Goal: Transaction & Acquisition: Purchase product/service

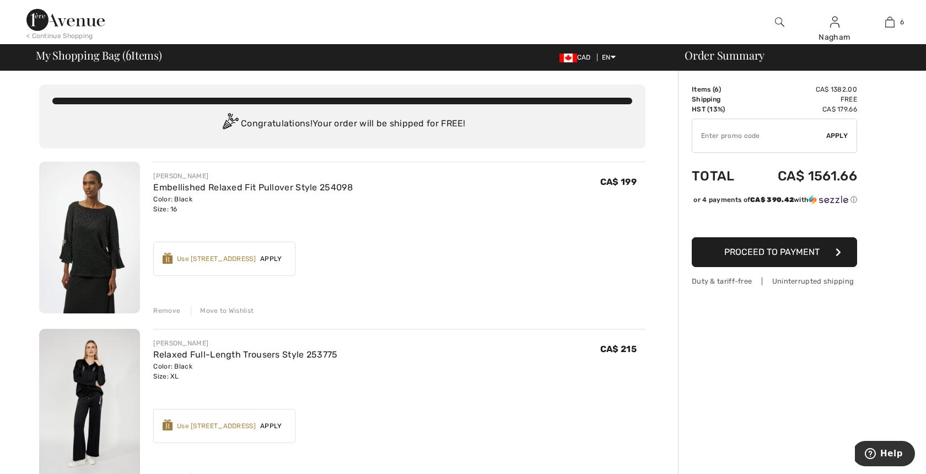
click at [78, 256] on img at bounding box center [89, 238] width 101 height 152
click at [80, 387] on img at bounding box center [89, 405] width 101 height 152
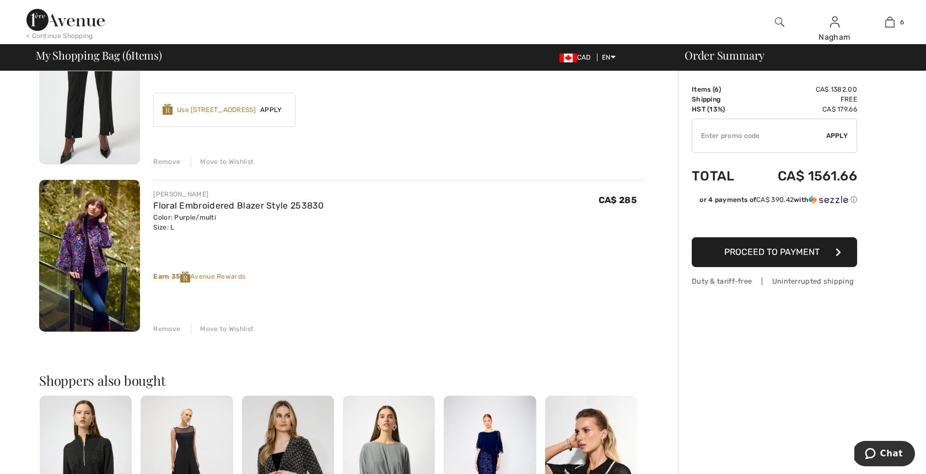
scroll to position [808, 0]
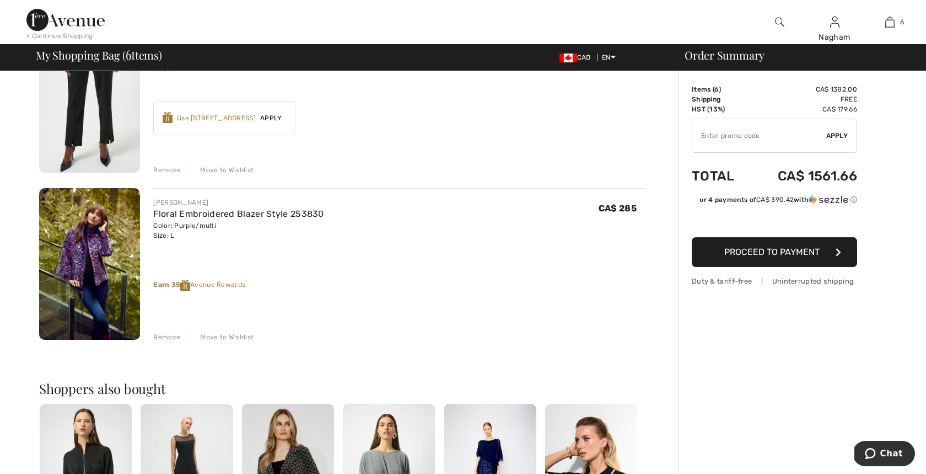
click at [92, 245] on img at bounding box center [89, 264] width 101 height 152
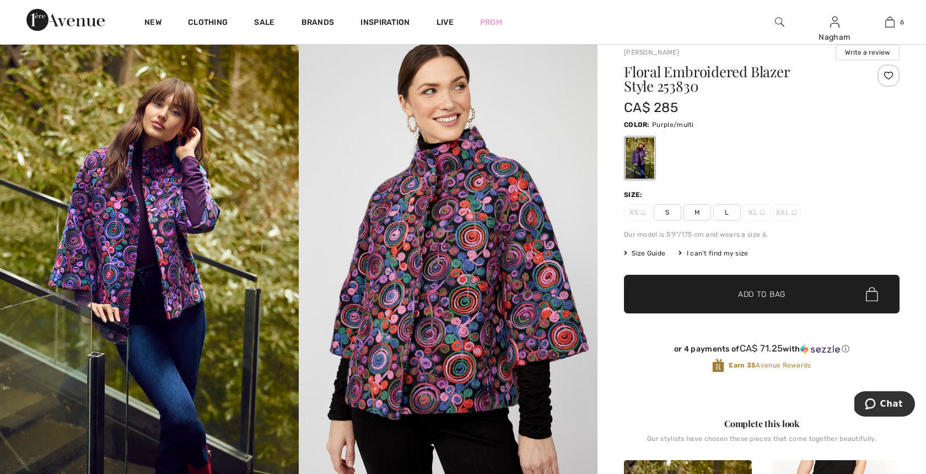
scroll to position [35, 0]
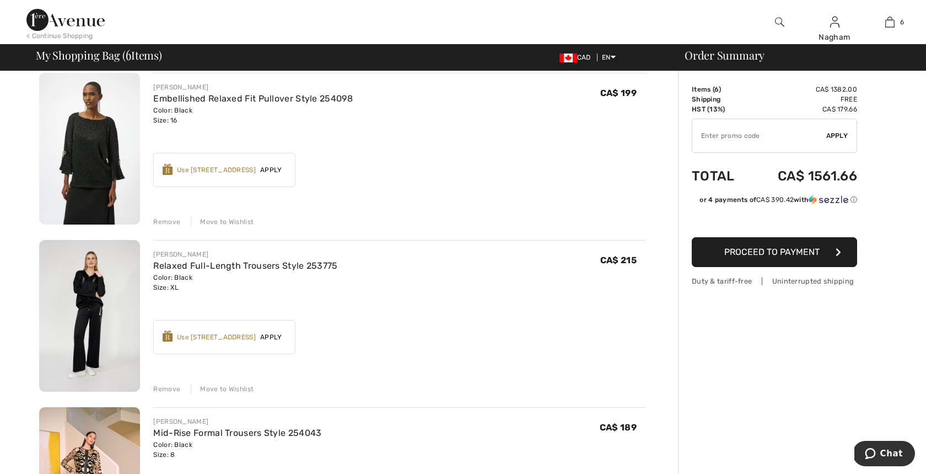
scroll to position [90, 0]
click at [164, 217] on div "Remove" at bounding box center [166, 220] width 27 height 10
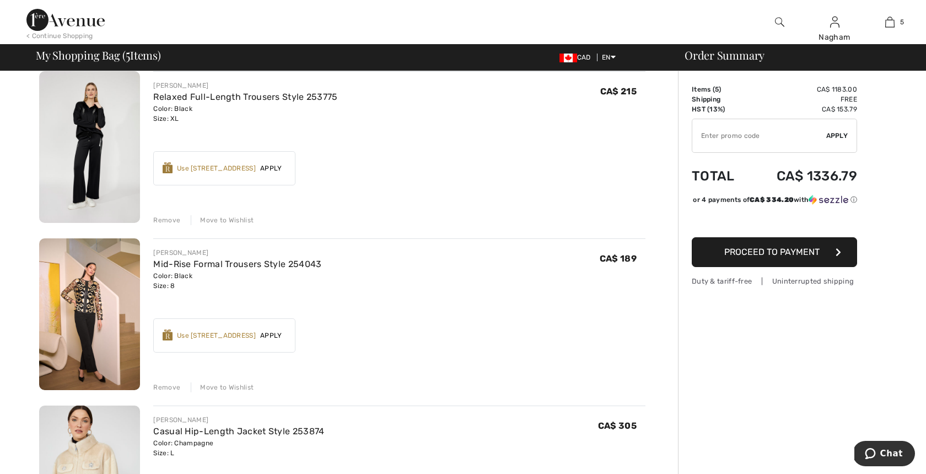
click at [89, 318] on img at bounding box center [89, 314] width 101 height 152
click at [91, 294] on img at bounding box center [89, 314] width 101 height 152
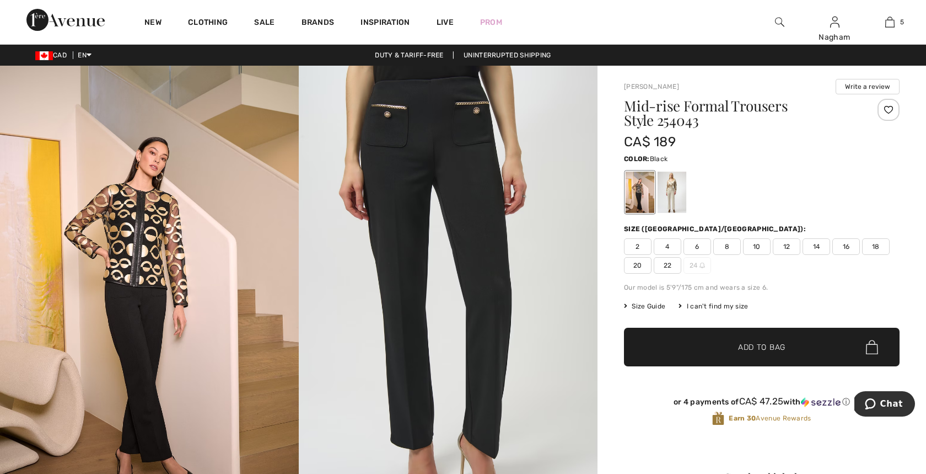
click at [877, 245] on span "18" at bounding box center [876, 246] width 28 height 17
click at [755, 344] on span "Add to Bag" at bounding box center [761, 347] width 47 height 12
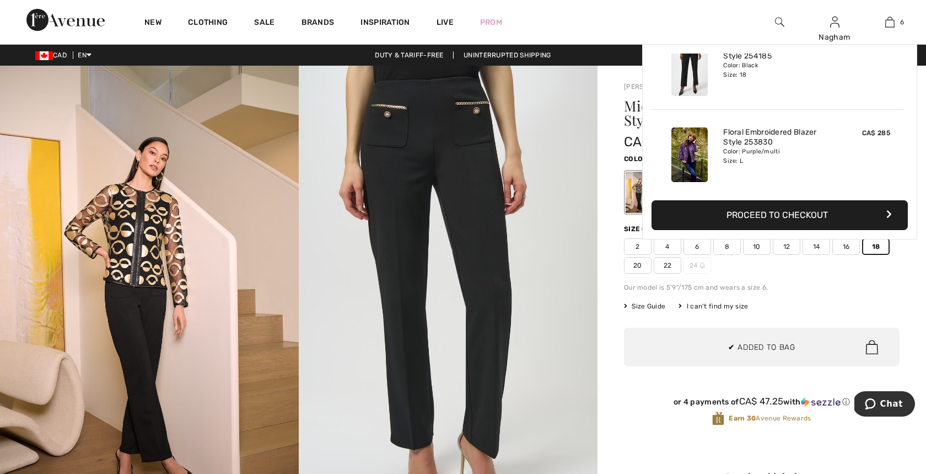
scroll to position [378, 0]
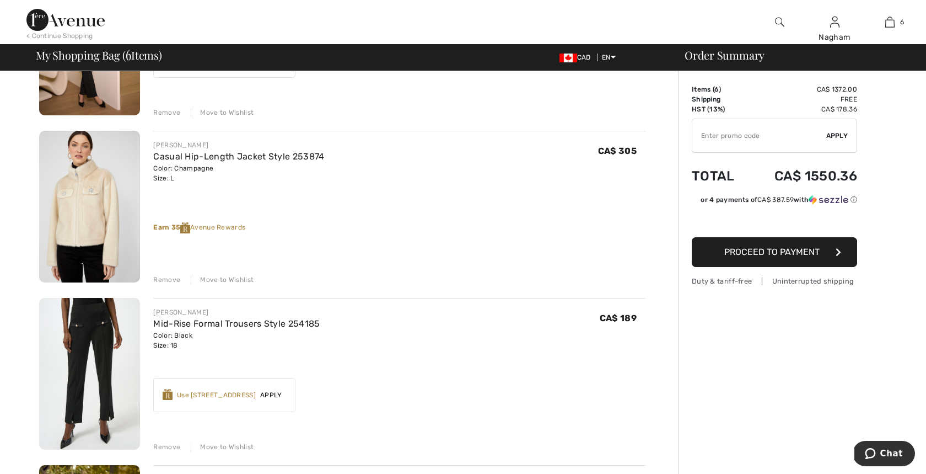
scroll to position [372, 0]
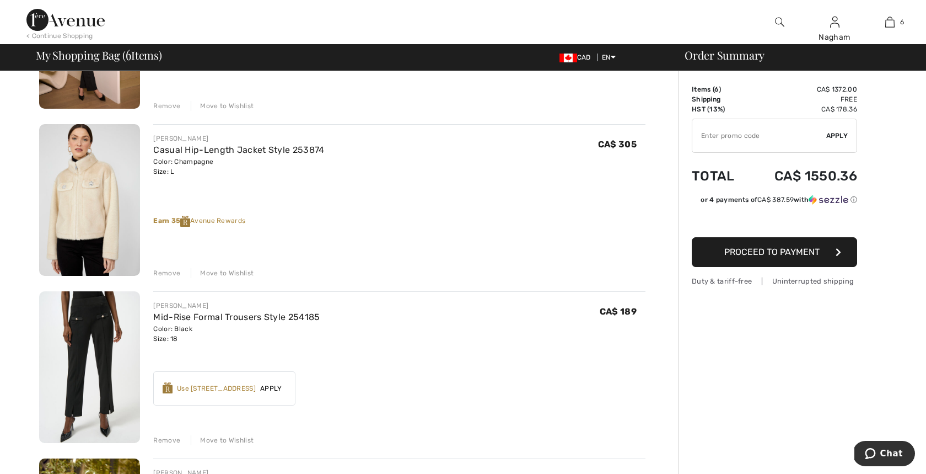
click at [166, 270] on div "Remove" at bounding box center [166, 273] width 27 height 10
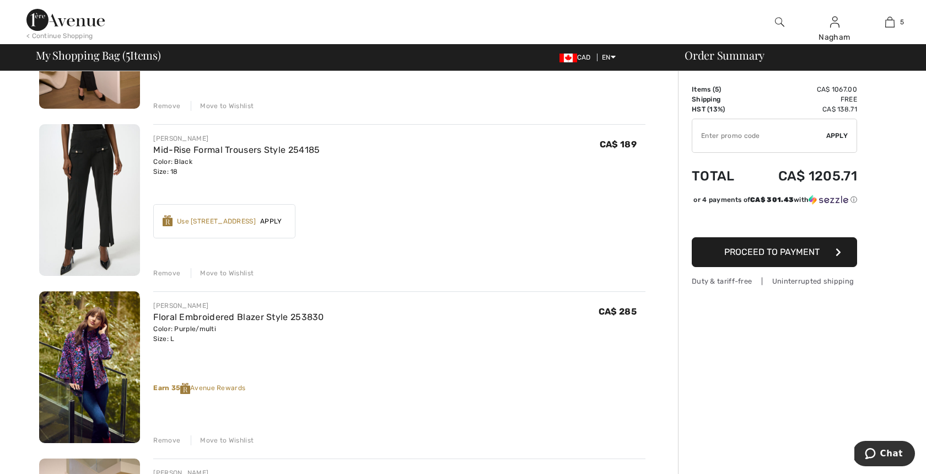
scroll to position [373, 0]
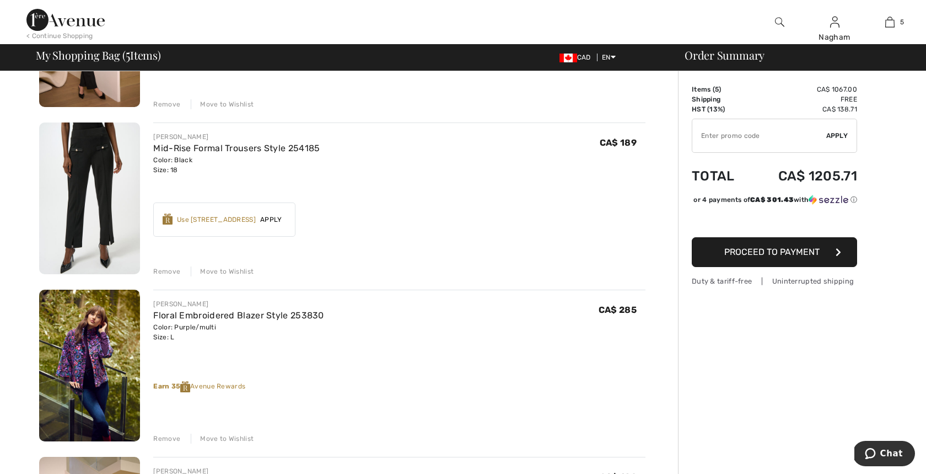
click at [79, 151] on img at bounding box center [89, 198] width 101 height 152
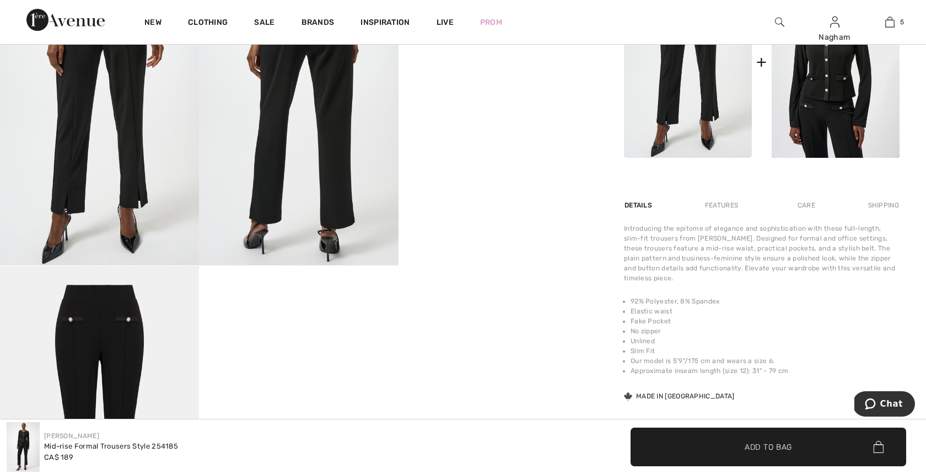
scroll to position [548, 0]
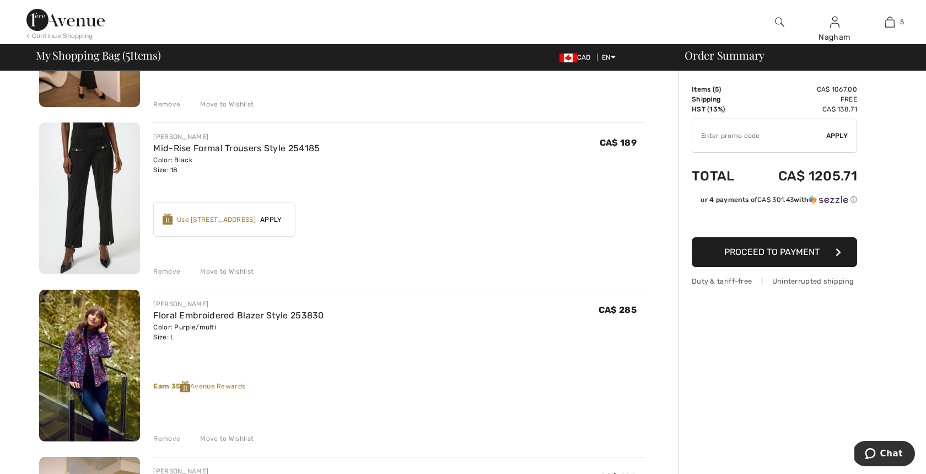
click at [162, 270] on div "Remove" at bounding box center [166, 271] width 27 height 10
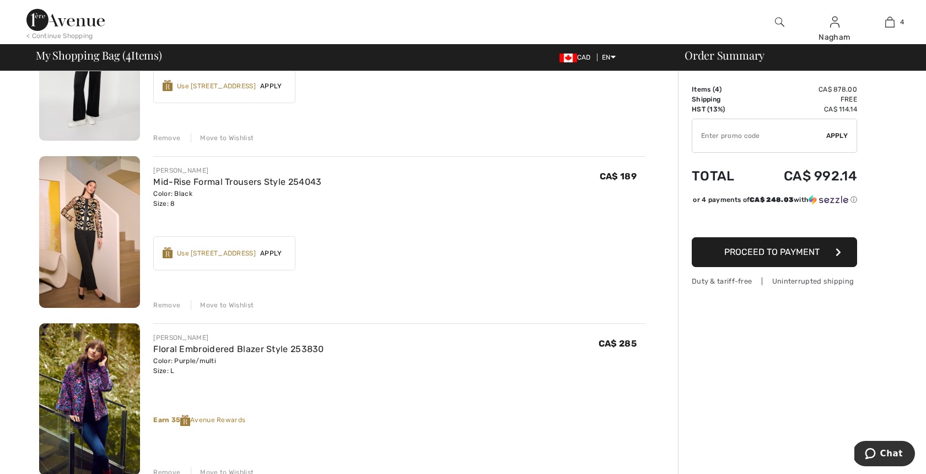
scroll to position [175, 0]
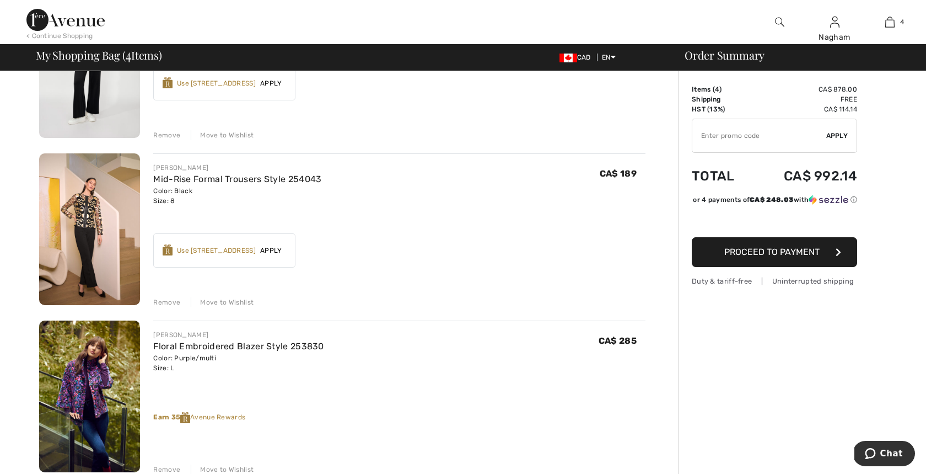
click at [162, 302] on div "Remove" at bounding box center [166, 302] width 27 height 10
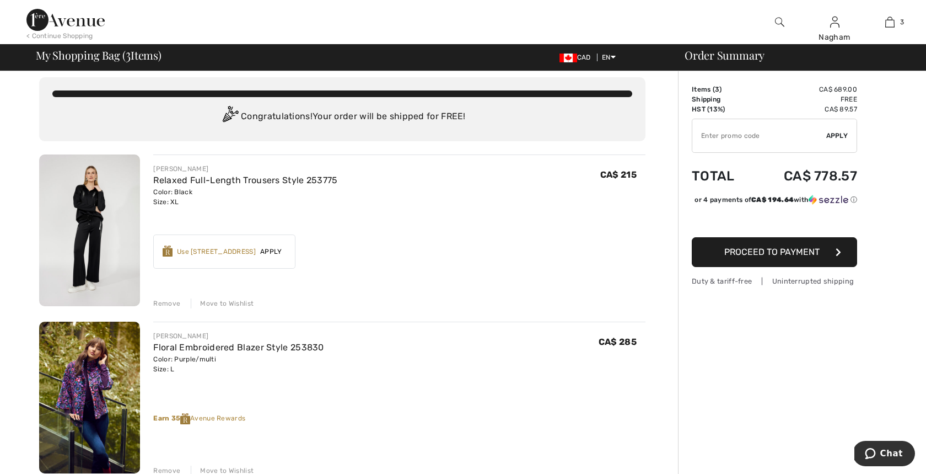
scroll to position [0, 0]
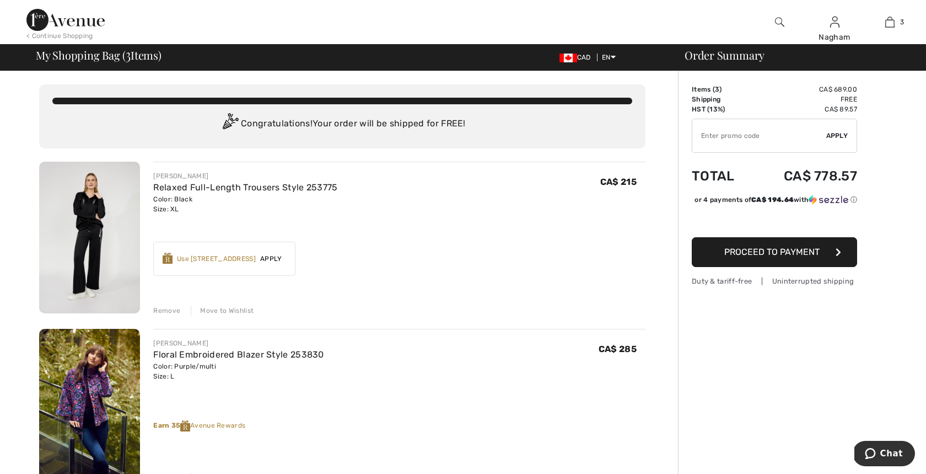
click at [774, 257] on span "Proceed to Payment" at bounding box center [772, 251] width 95 height 10
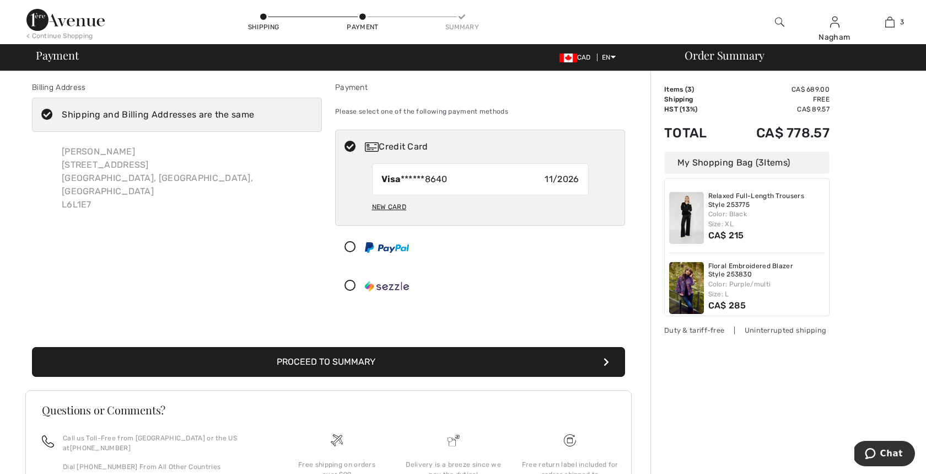
scroll to position [2, 0]
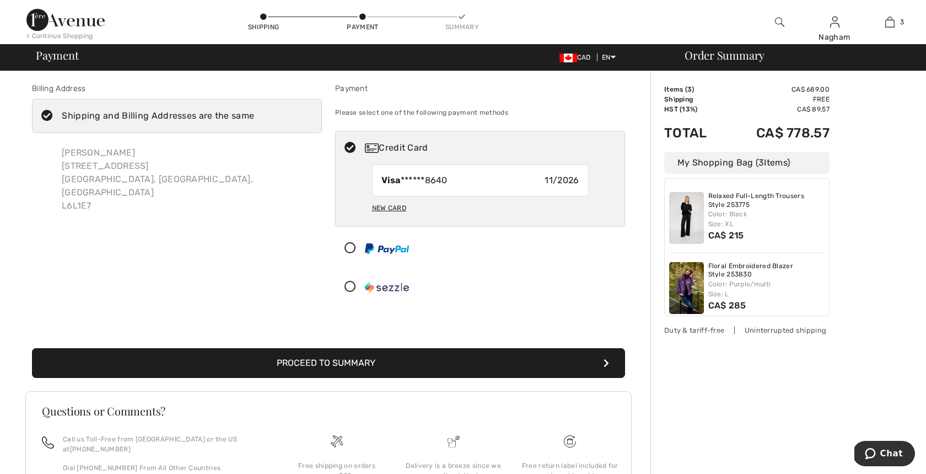
click at [310, 358] on button "Proceed to Summary" at bounding box center [328, 363] width 593 height 30
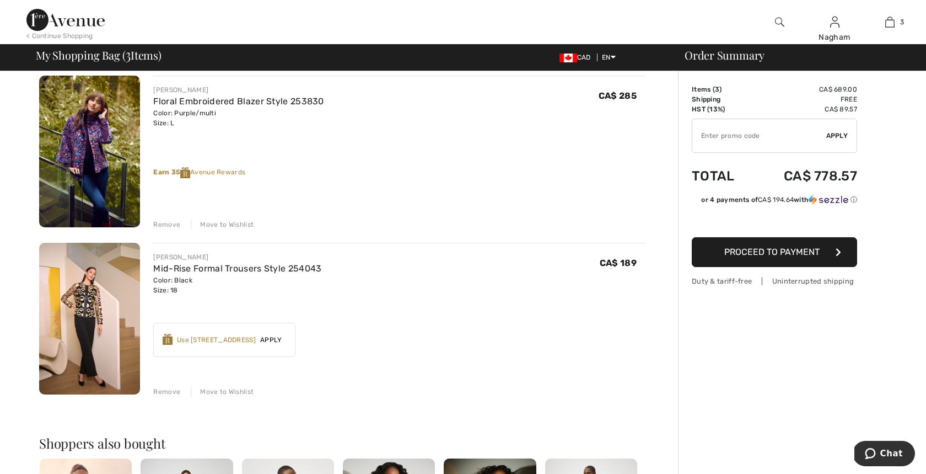
scroll to position [249, 0]
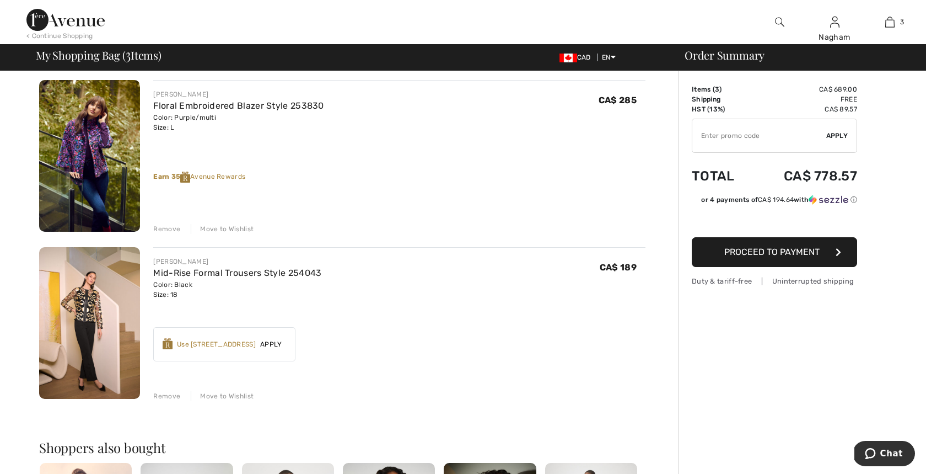
click at [216, 342] on div "Use [STREET_ADDRESS]" at bounding box center [216, 344] width 79 height 10
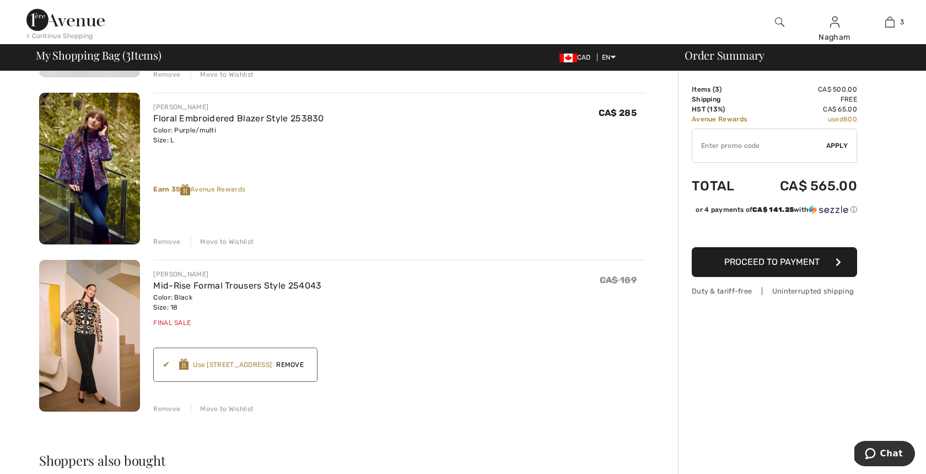
scroll to position [233, 0]
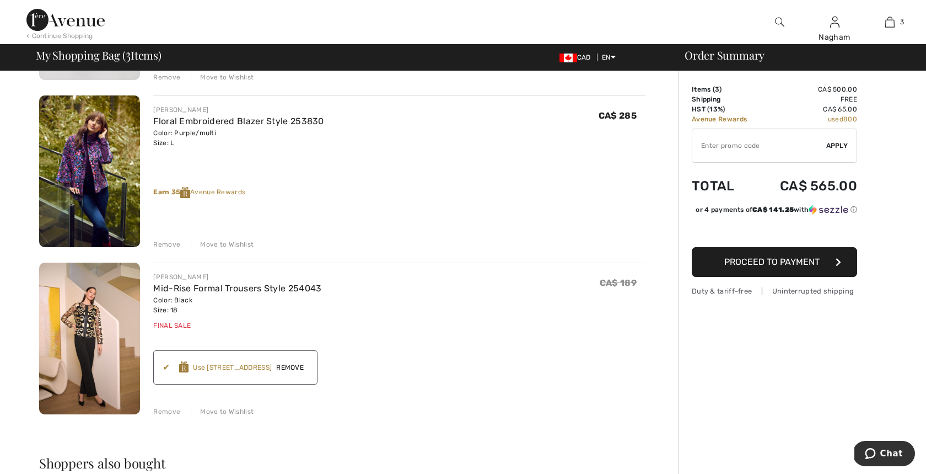
click at [87, 346] on img at bounding box center [89, 338] width 101 height 152
click at [292, 366] on span "Remove" at bounding box center [290, 367] width 36 height 10
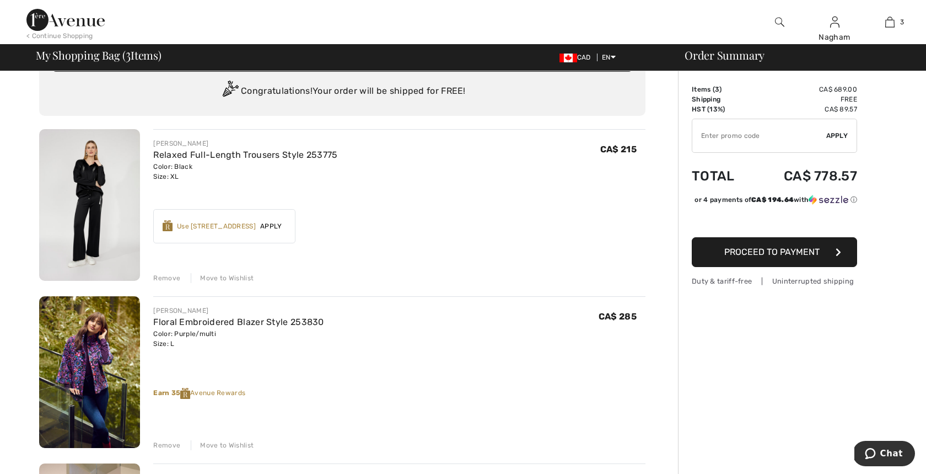
scroll to position [29, 0]
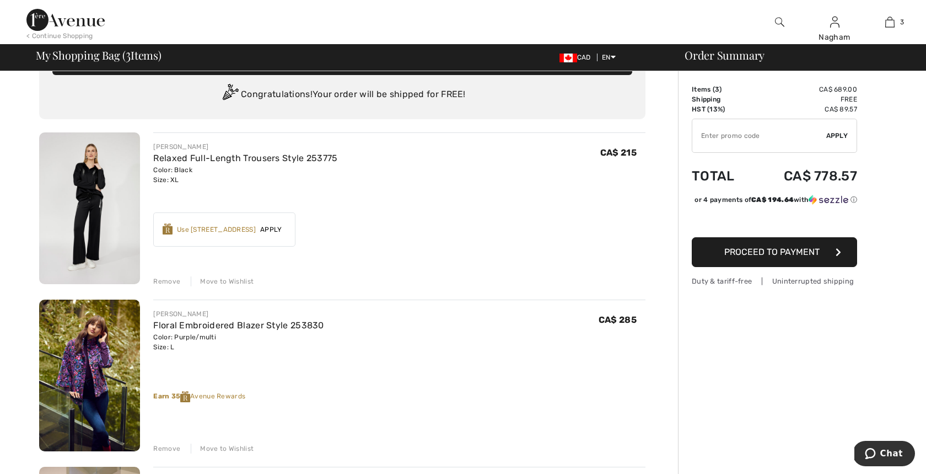
click at [212, 227] on div "Use 800 Avenue Rewards" at bounding box center [216, 229] width 79 height 10
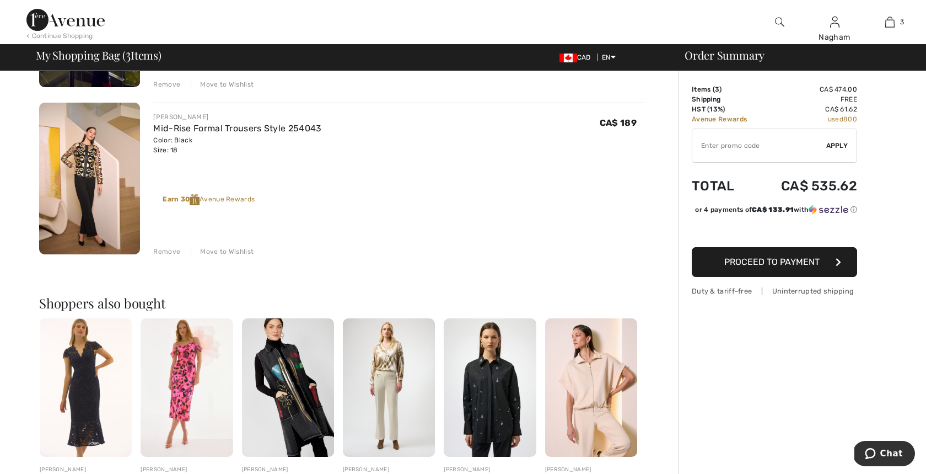
scroll to position [394, 0]
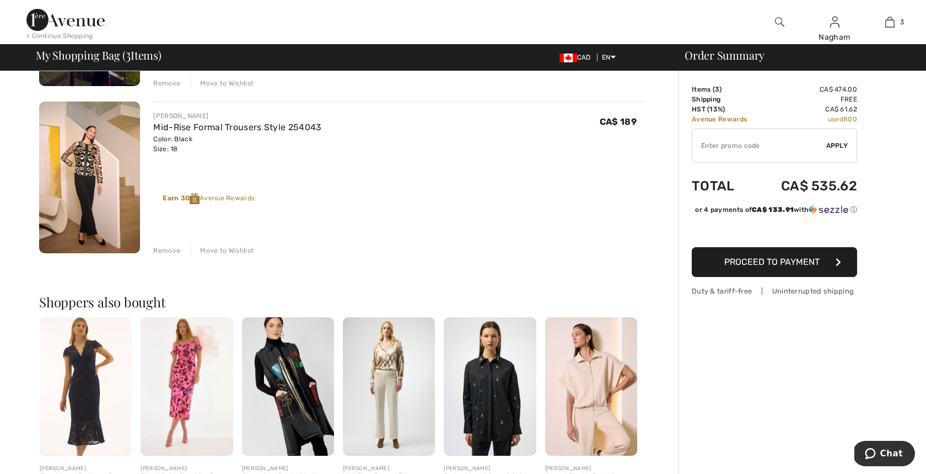
click at [282, 415] on img at bounding box center [288, 386] width 92 height 138
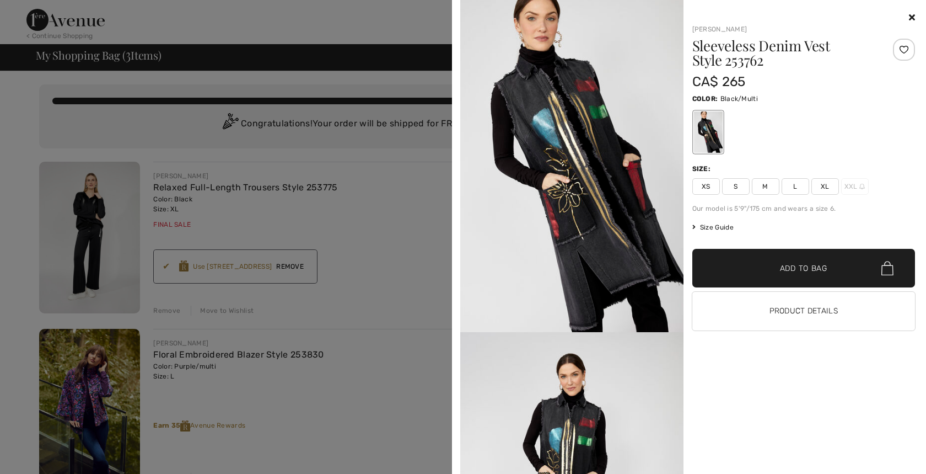
scroll to position [0, 0]
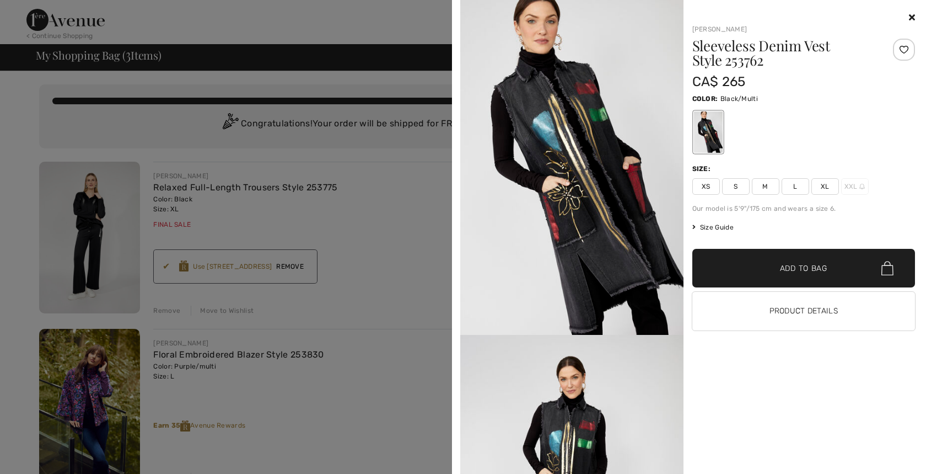
click at [391, 219] on div at bounding box center [463, 237] width 926 height 474
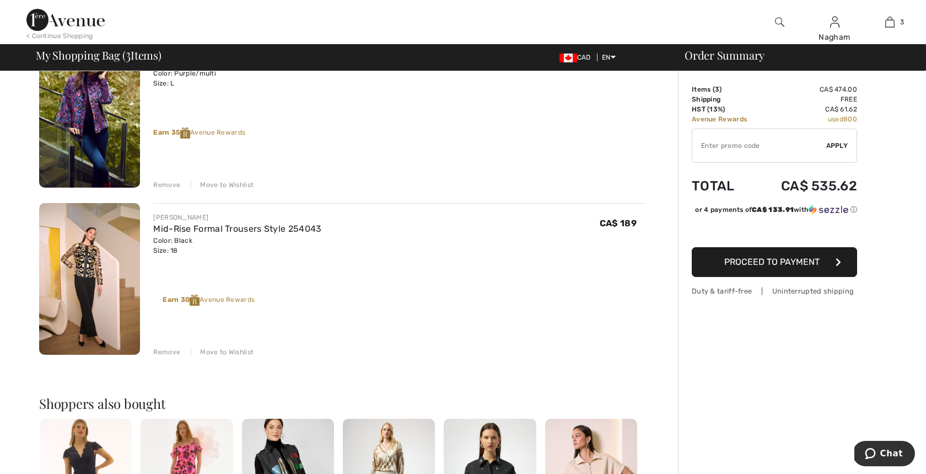
scroll to position [288, 0]
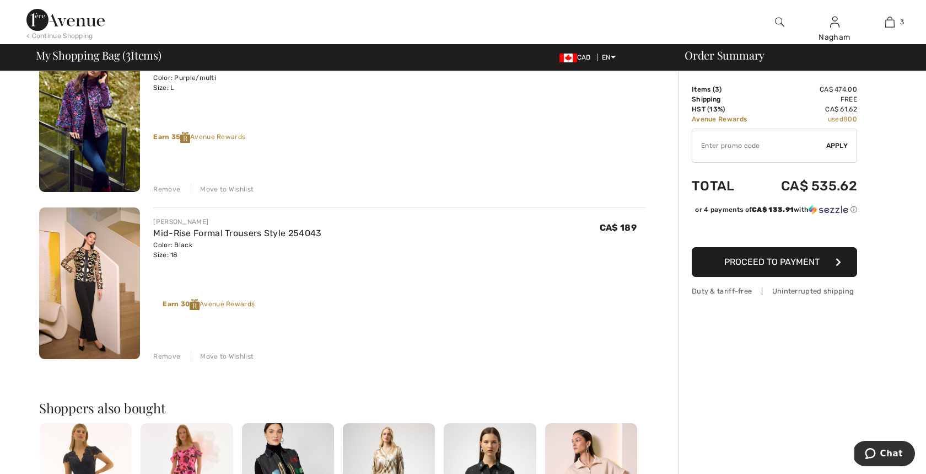
click at [195, 304] on img at bounding box center [195, 304] width 10 height 11
click at [234, 304] on div "Earn 30 Avenue Rewards" at bounding box center [209, 304] width 92 height 11
click at [211, 136] on div "Earn 35 Avenue Rewards" at bounding box center [399, 137] width 492 height 11
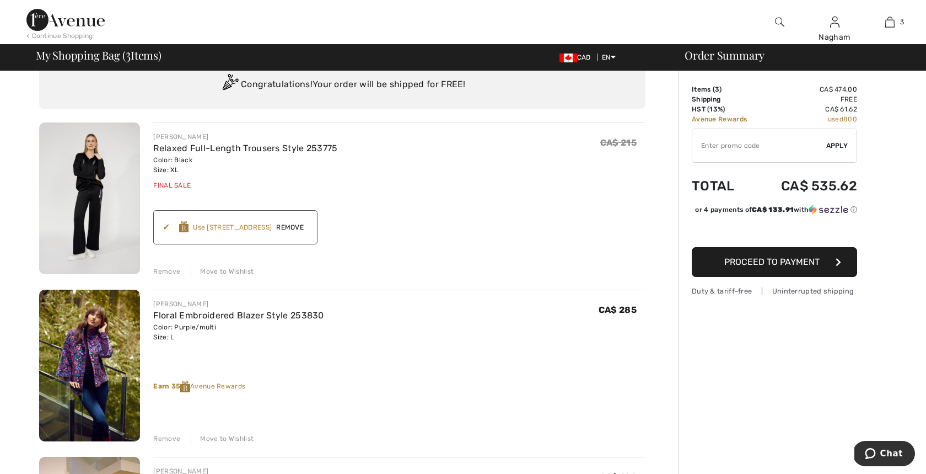
scroll to position [34, 0]
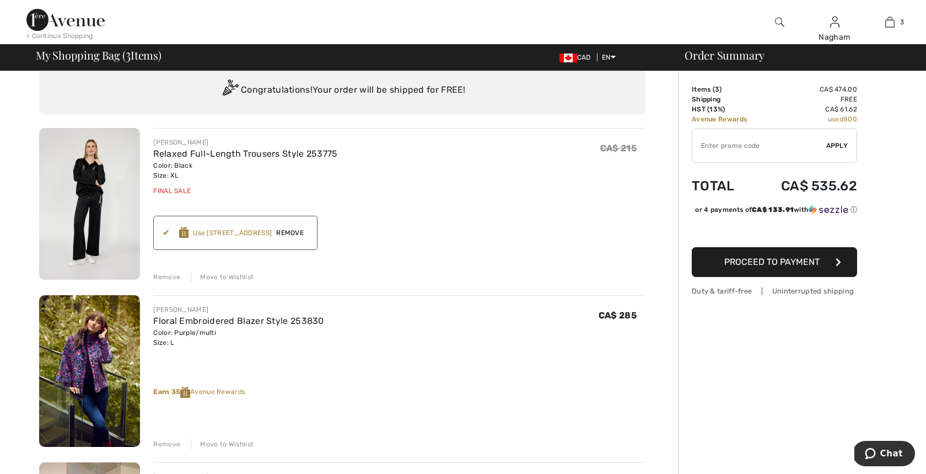
click at [289, 232] on span "Remove" at bounding box center [290, 233] width 36 height 10
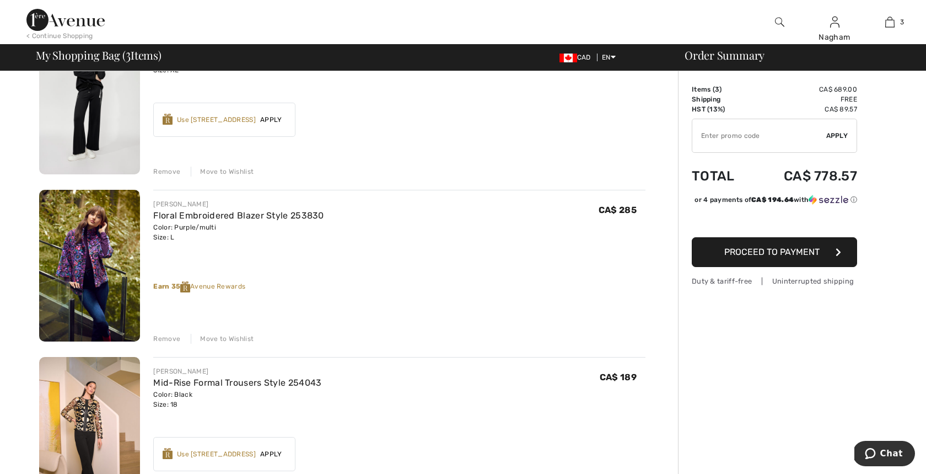
scroll to position [154, 0]
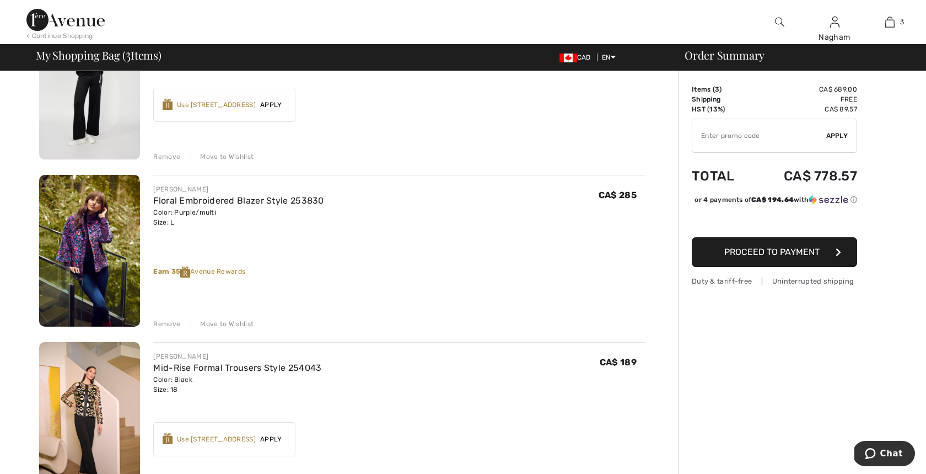
click at [187, 272] on img at bounding box center [185, 271] width 10 height 11
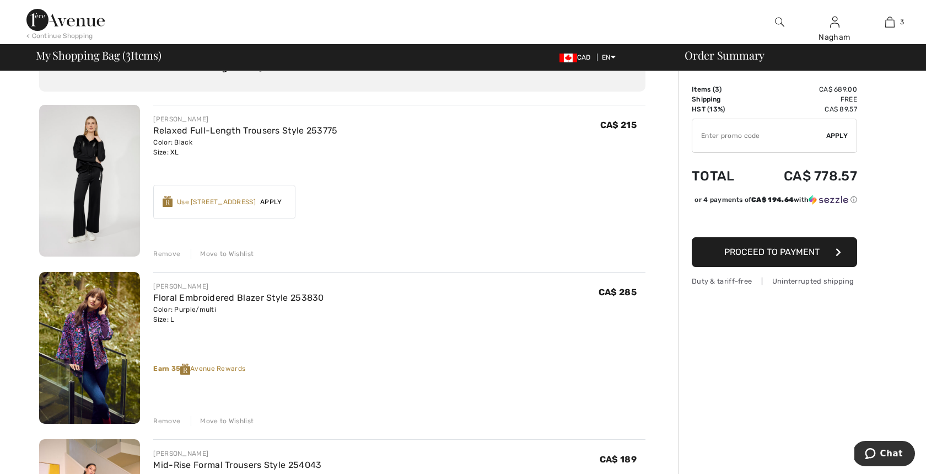
scroll to position [58, 0]
click at [226, 198] on div "Use 800 Avenue Rewards" at bounding box center [216, 201] width 79 height 10
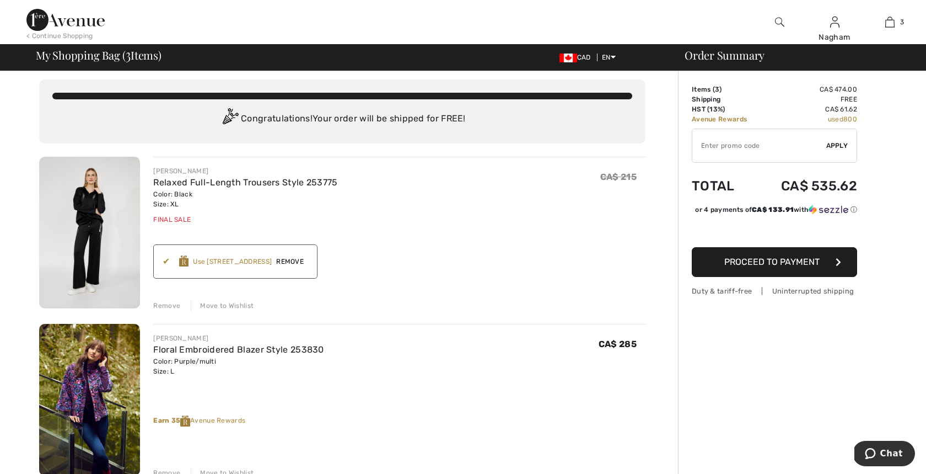
scroll to position [7, 0]
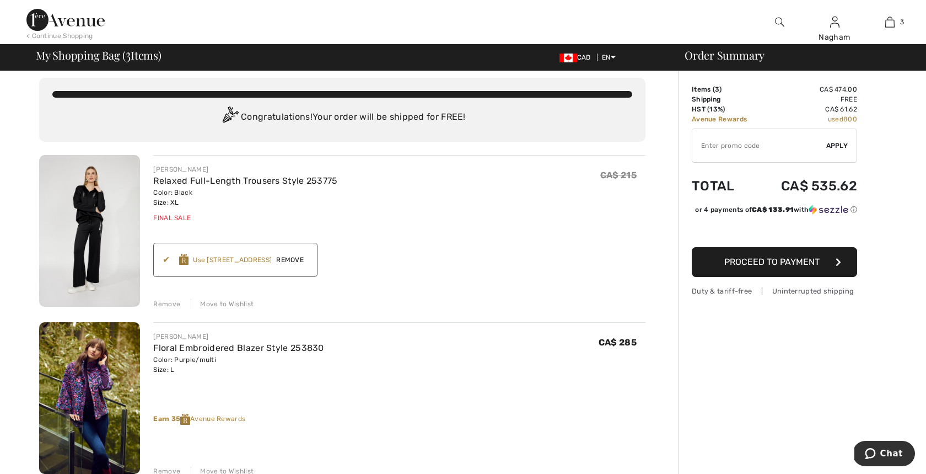
click at [779, 260] on span "Proceed to Payment" at bounding box center [772, 261] width 95 height 10
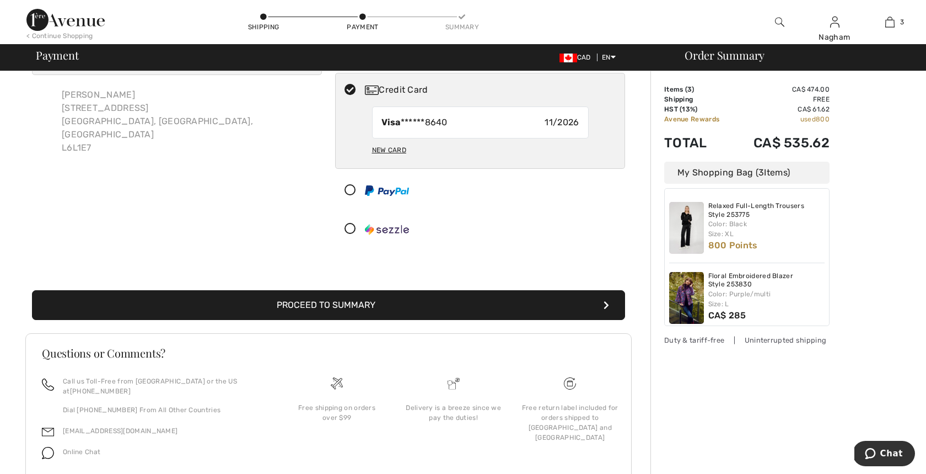
scroll to position [92, 0]
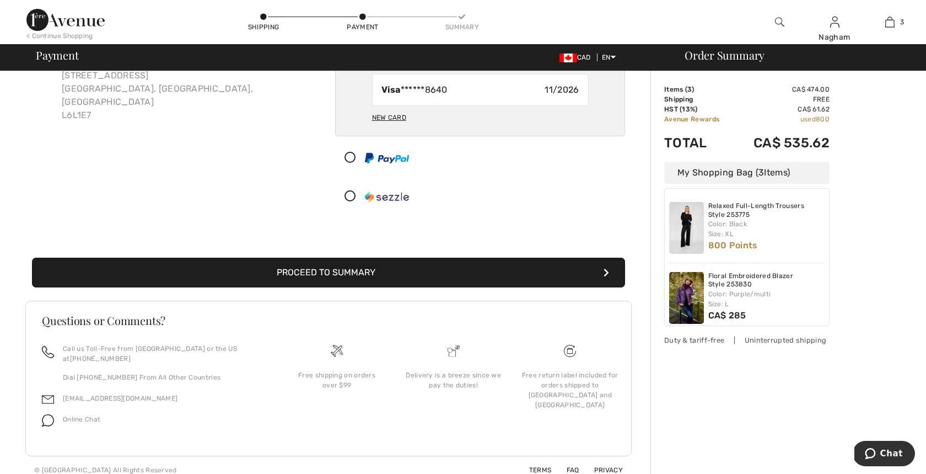
click at [334, 269] on button "Proceed to Summary" at bounding box center [328, 272] width 593 height 30
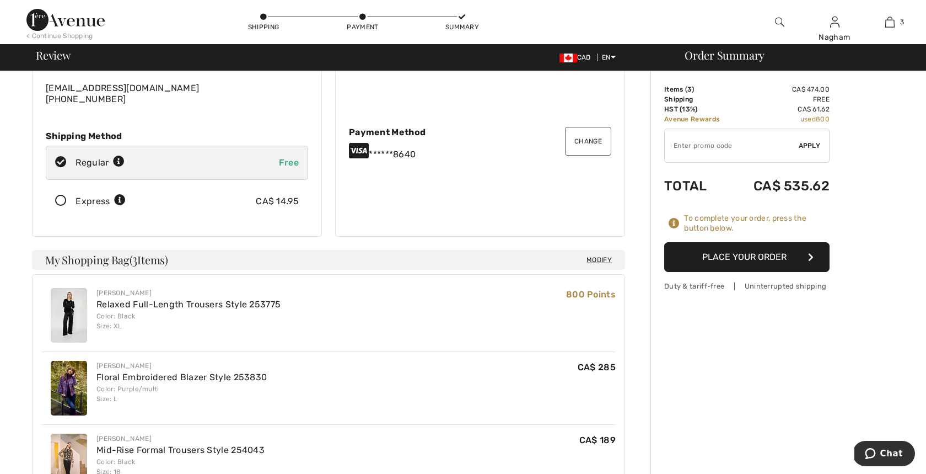
scroll to position [118, 0]
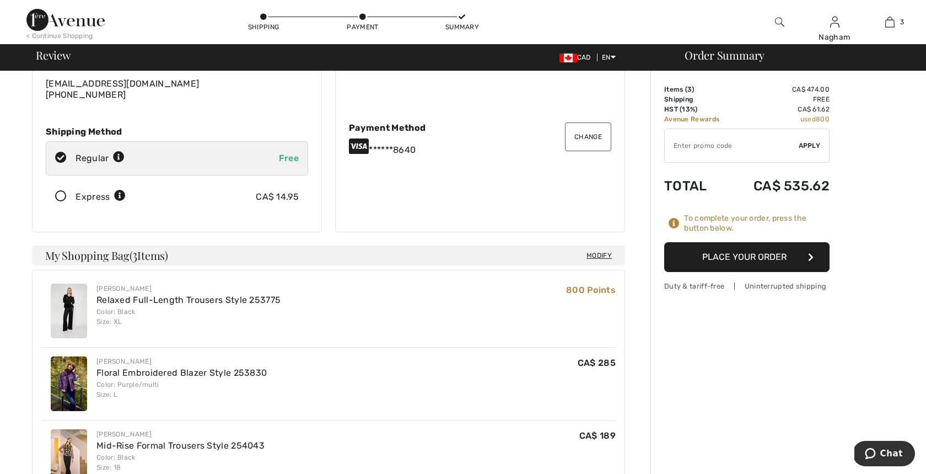
click at [742, 256] on button "Place Your Order" at bounding box center [746, 257] width 165 height 30
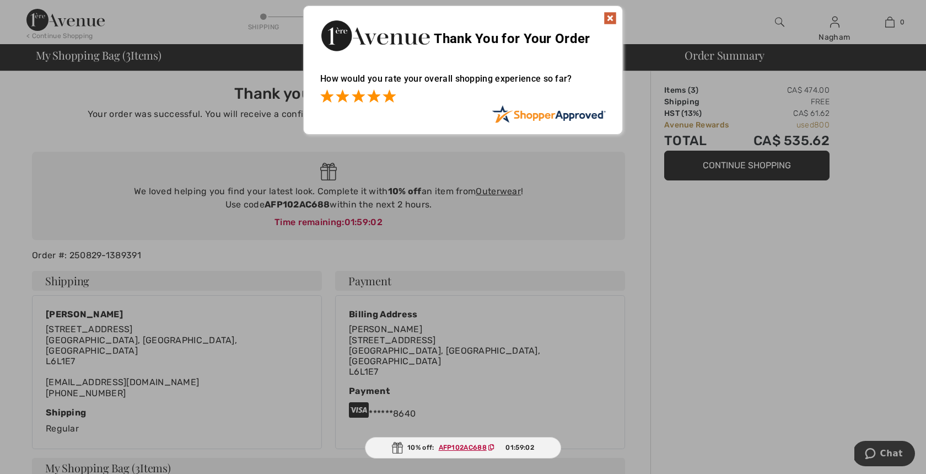
click at [387, 93] on span at bounding box center [389, 95] width 13 height 13
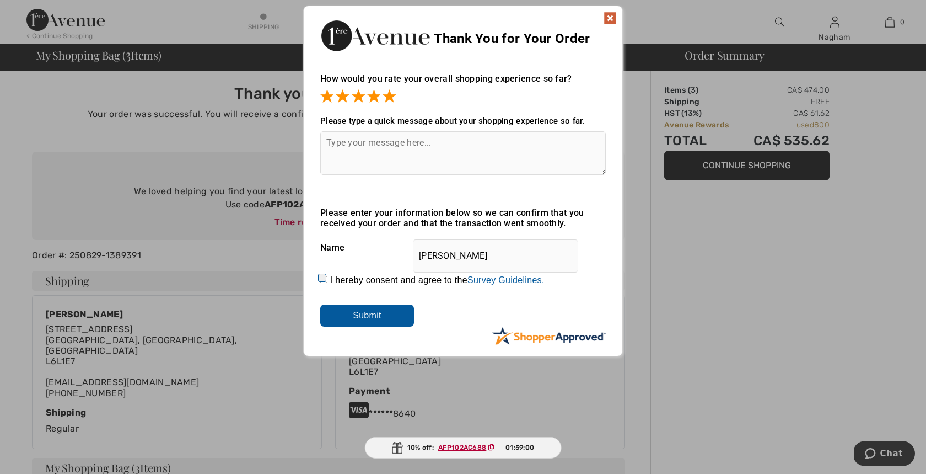
click at [609, 17] on img at bounding box center [610, 18] width 13 height 13
